Goal: Information Seeking & Learning: Learn about a topic

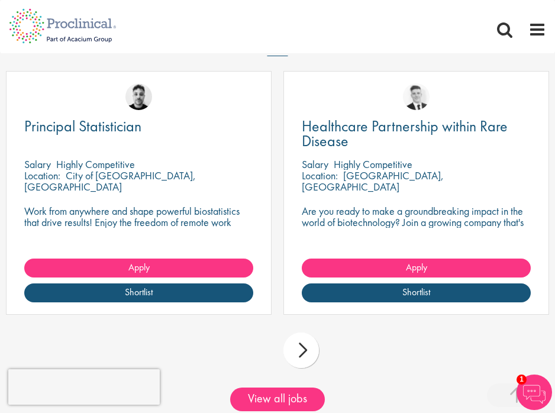
scroll to position [1492, 0]
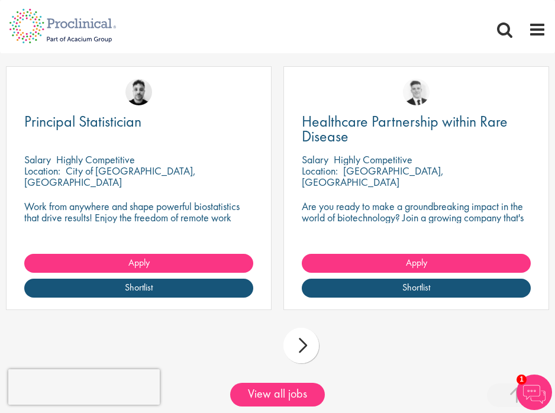
click at [304, 337] on div "next" at bounding box center [302, 346] width 36 height 36
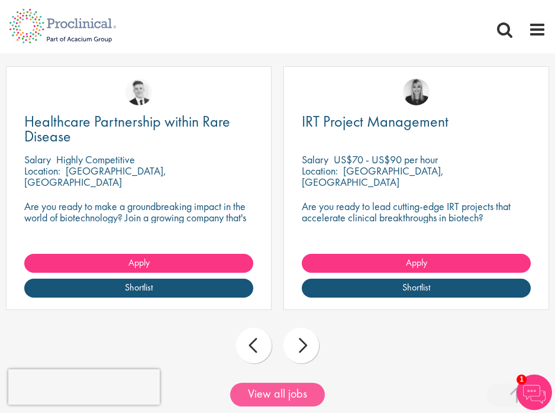
click at [298, 389] on link "View all jobs" at bounding box center [277, 395] width 95 height 24
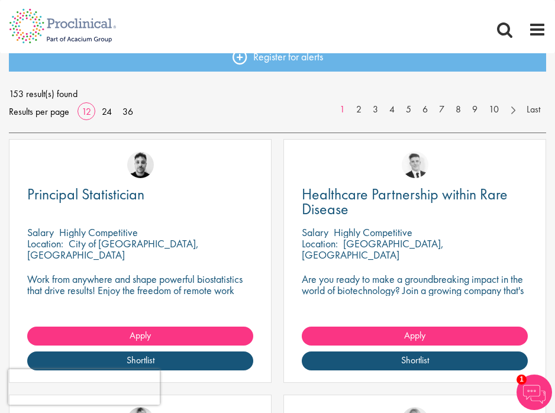
scroll to position [57, 0]
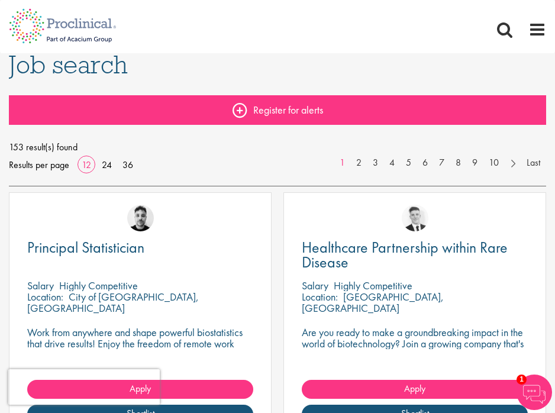
click at [243, 104] on link "Register for alerts" at bounding box center [277, 110] width 537 height 30
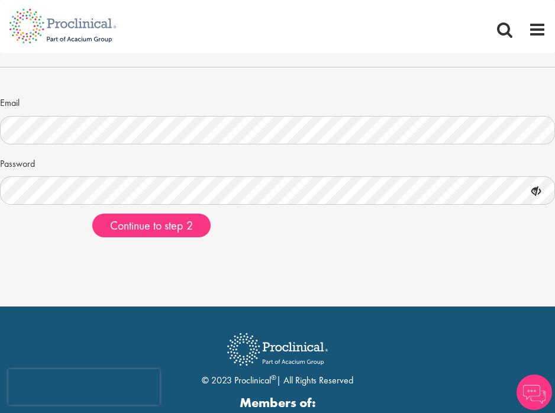
scroll to position [101, 0]
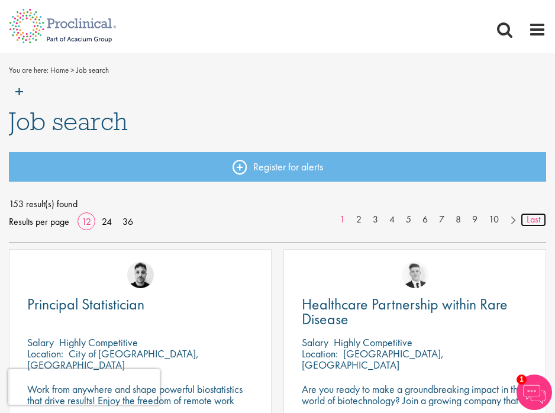
click at [529, 215] on link "Last" at bounding box center [533, 220] width 25 height 14
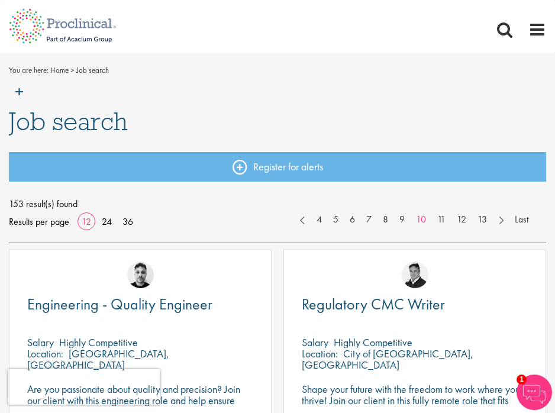
click at [21, 88] on img at bounding box center [62, 78] width 125 height 52
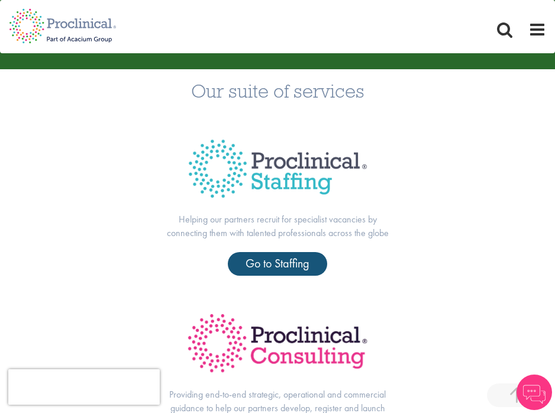
scroll to position [311, 0]
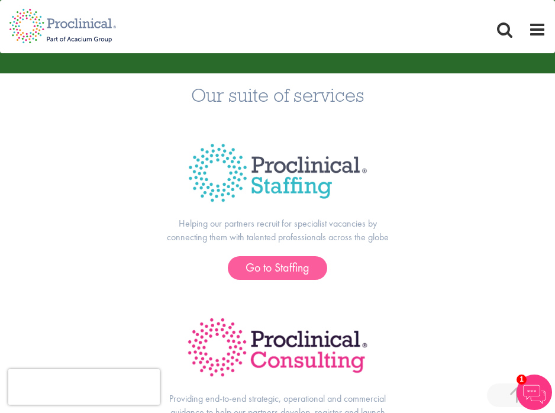
click at [275, 268] on span "Go to Staffing" at bounding box center [278, 267] width 64 height 15
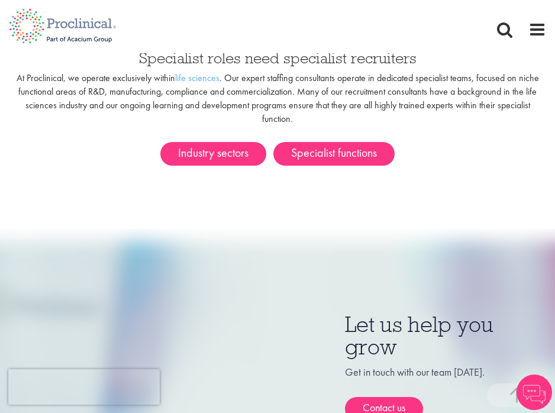
scroll to position [713, 0]
